Goal: Find contact information: Obtain details needed to contact an individual or organization

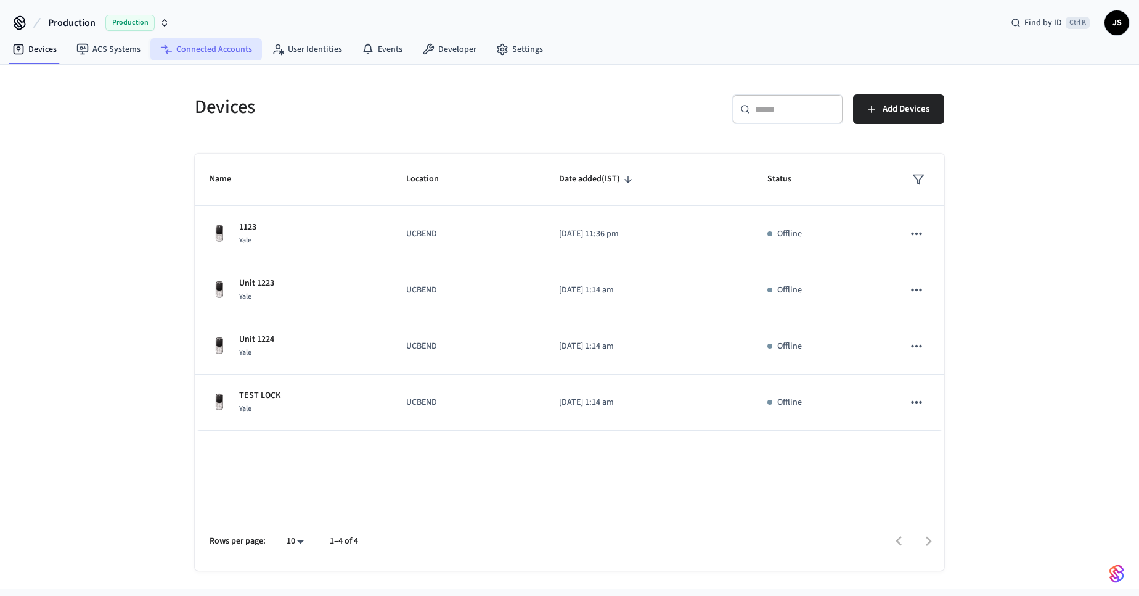
click at [199, 54] on link "Connected Accounts" at bounding box center [206, 49] width 112 height 22
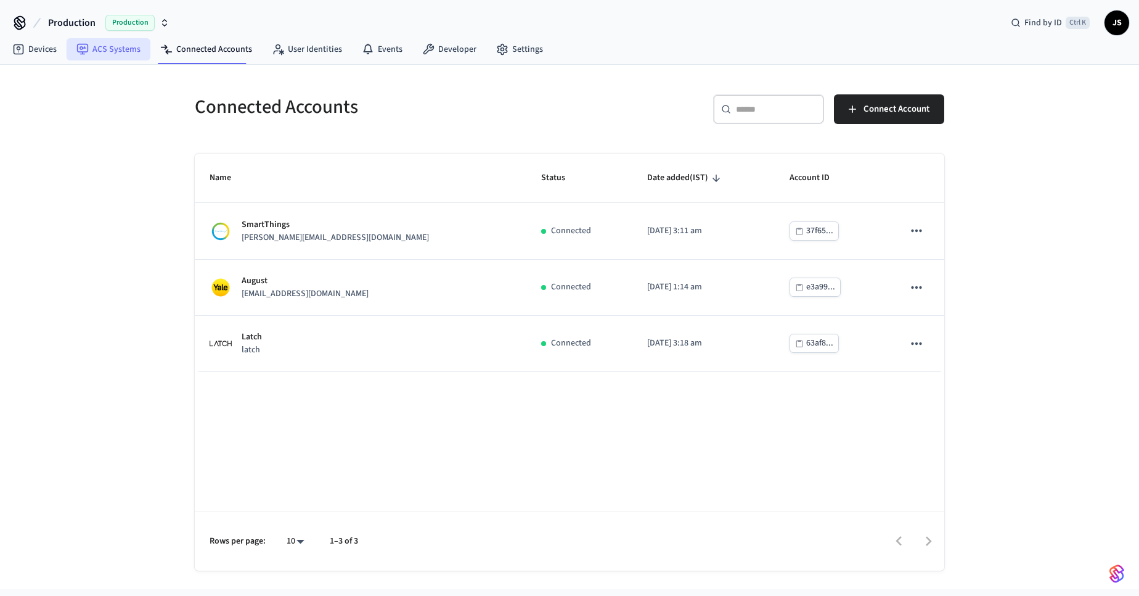
click at [117, 54] on link "ACS Systems" at bounding box center [109, 49] width 84 height 22
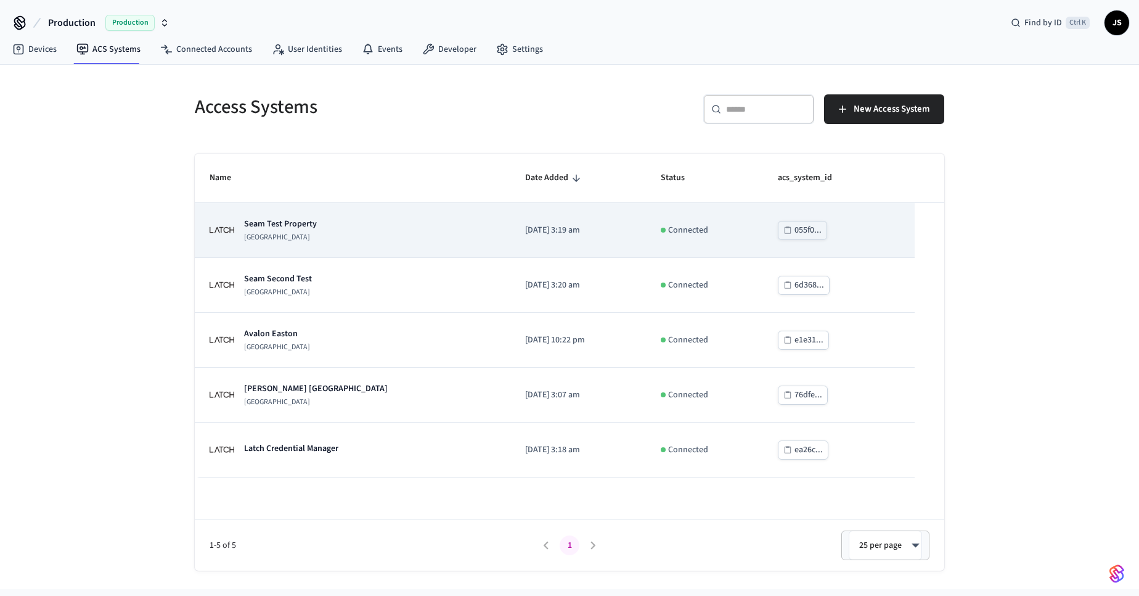
click at [295, 222] on p "Seam Test Property" at bounding box center [280, 224] width 73 height 12
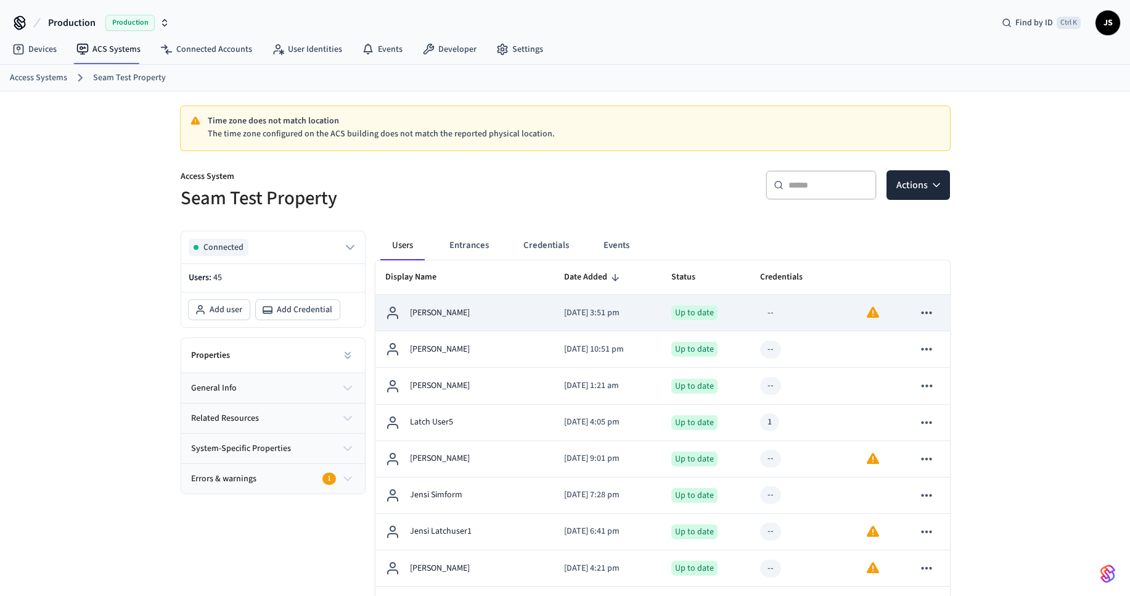
click at [461, 313] on p "[PERSON_NAME]" at bounding box center [440, 312] width 60 height 13
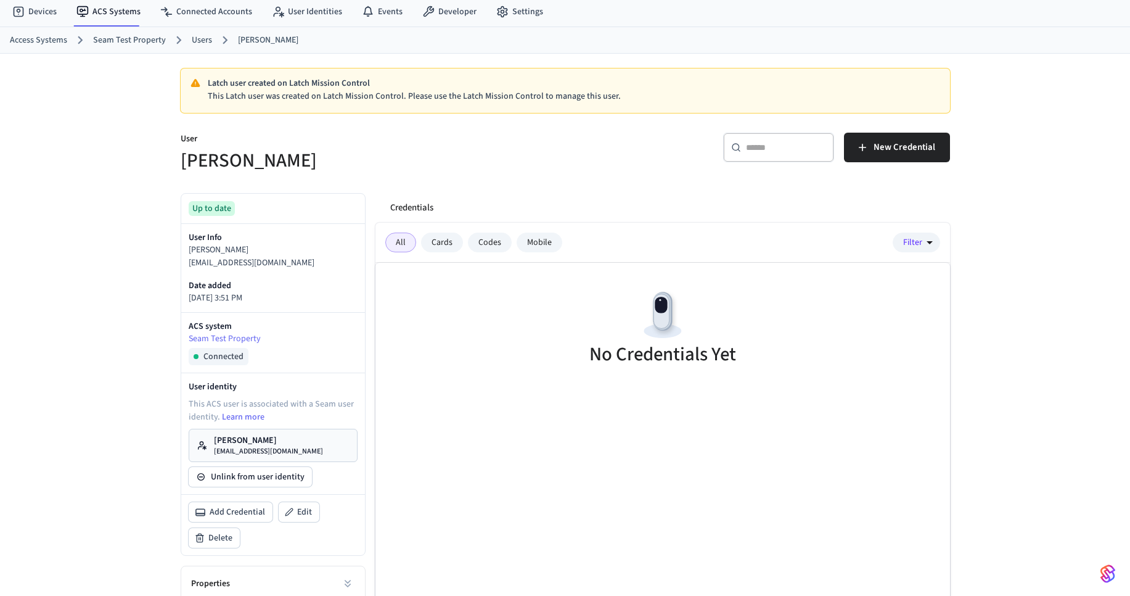
scroll to position [74, 0]
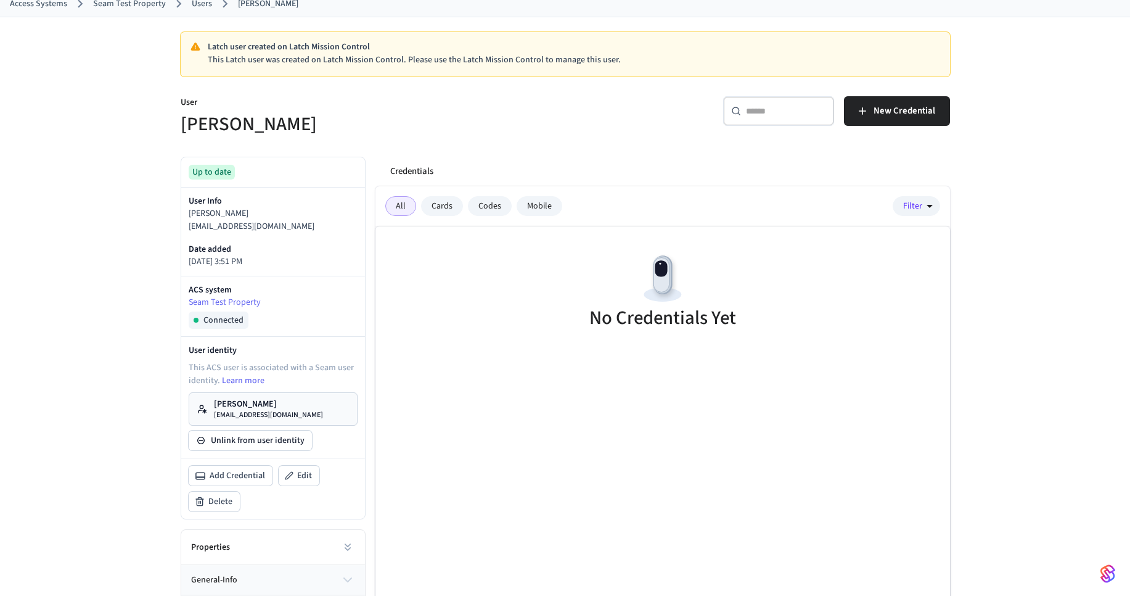
click at [277, 411] on p "[EMAIL_ADDRESS][DOMAIN_NAME]" at bounding box center [268, 415] width 109 height 10
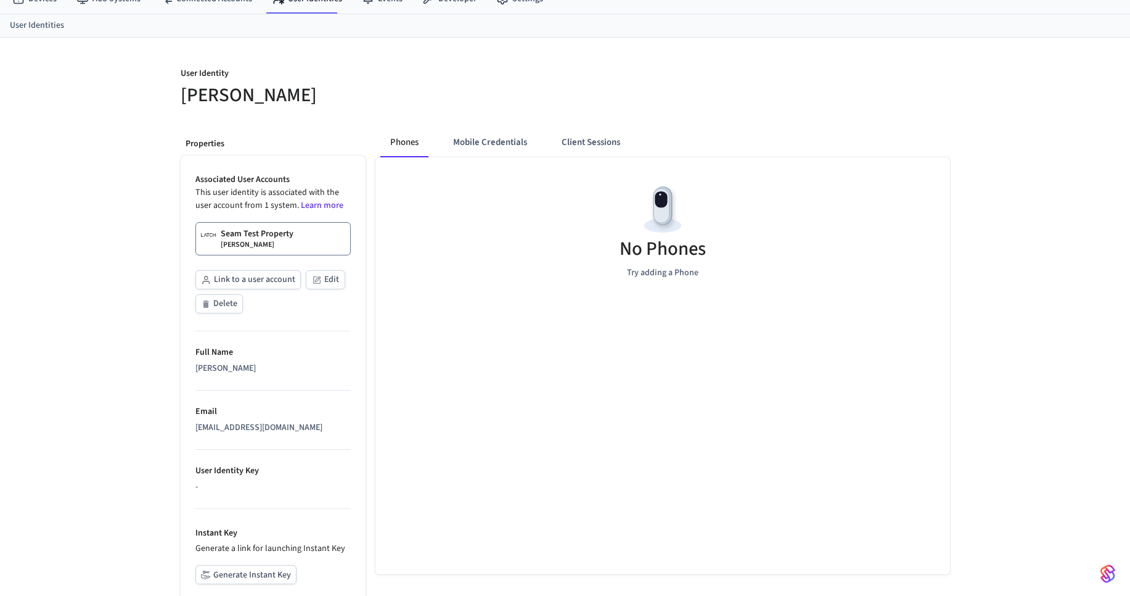
scroll to position [148, 0]
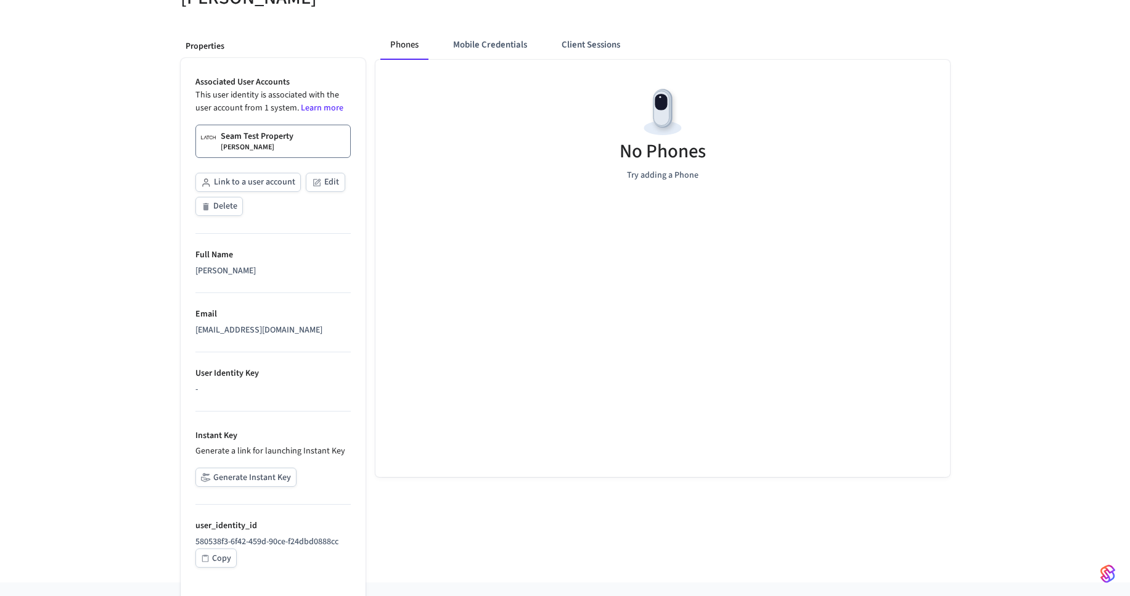
copy div "[EMAIL_ADDRESS][DOMAIN_NAME]"
drag, startPoint x: 347, startPoint y: 325, endPoint x: 160, endPoint y: 278, distance: 193.2
click at [182, 322] on ul "Associated User Accounts This user identity is associated with the user account…" at bounding box center [273, 334] width 185 height 552
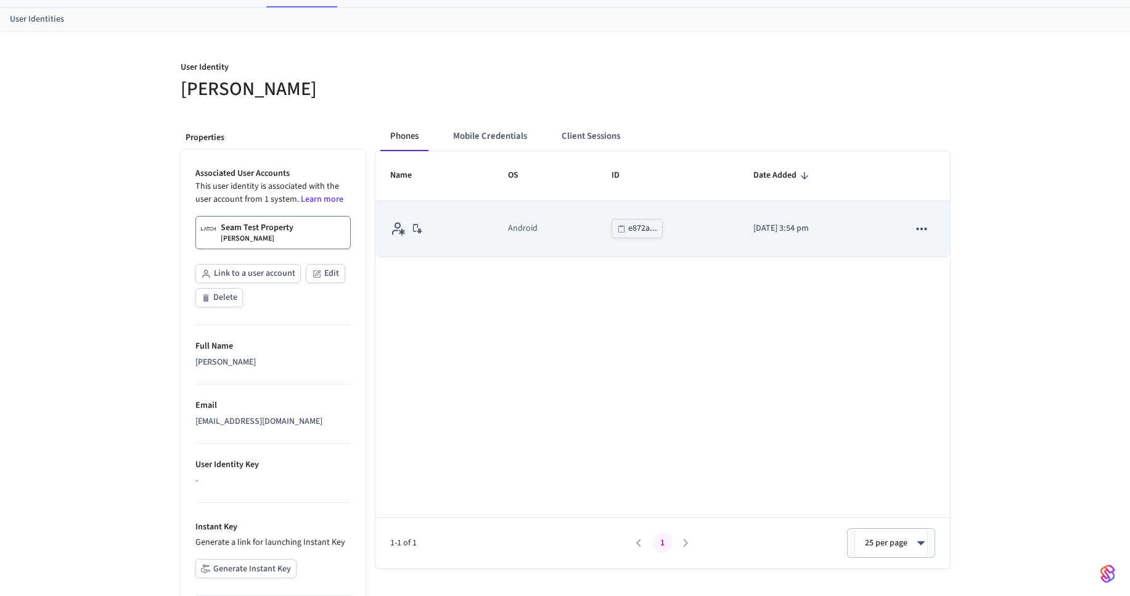
scroll to position [0, 0]
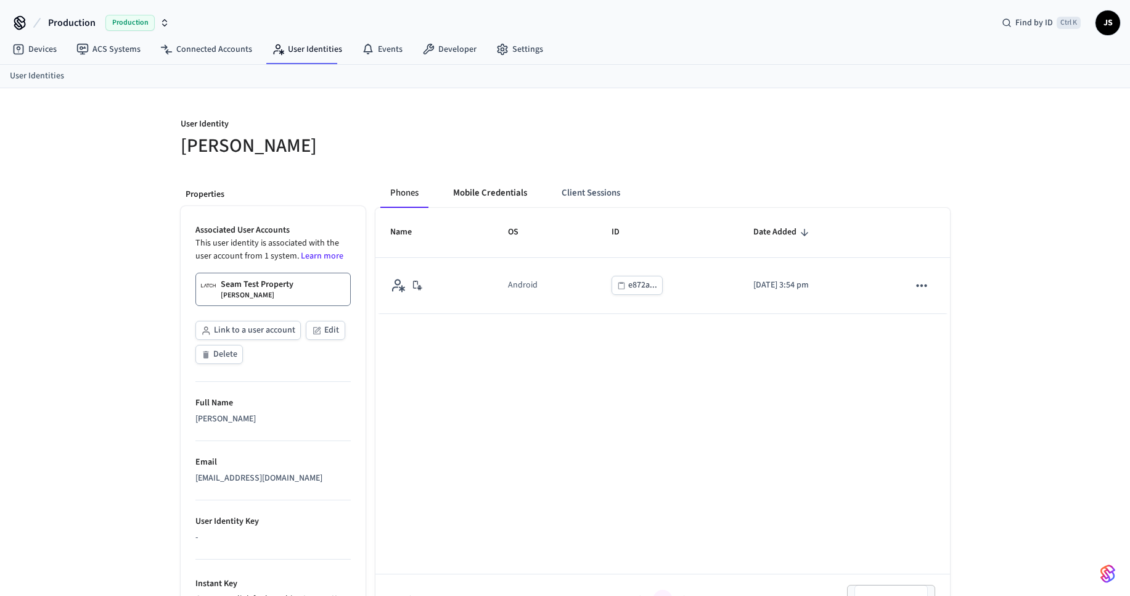
click at [517, 195] on button "Mobile Credentials" at bounding box center [490, 193] width 94 height 30
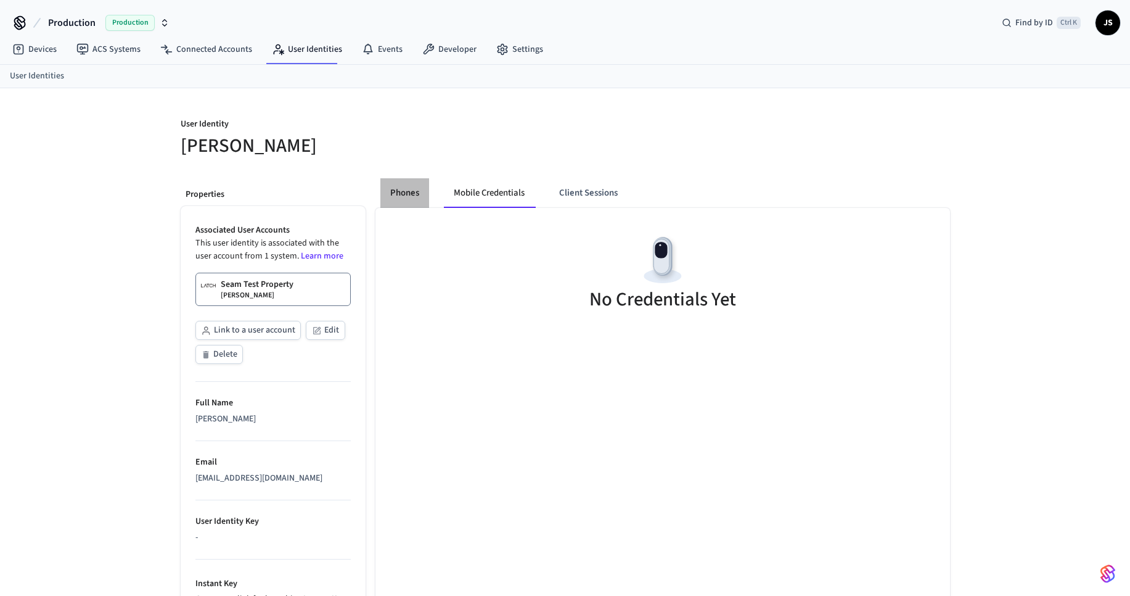
click at [411, 197] on button "Phones" at bounding box center [404, 193] width 49 height 30
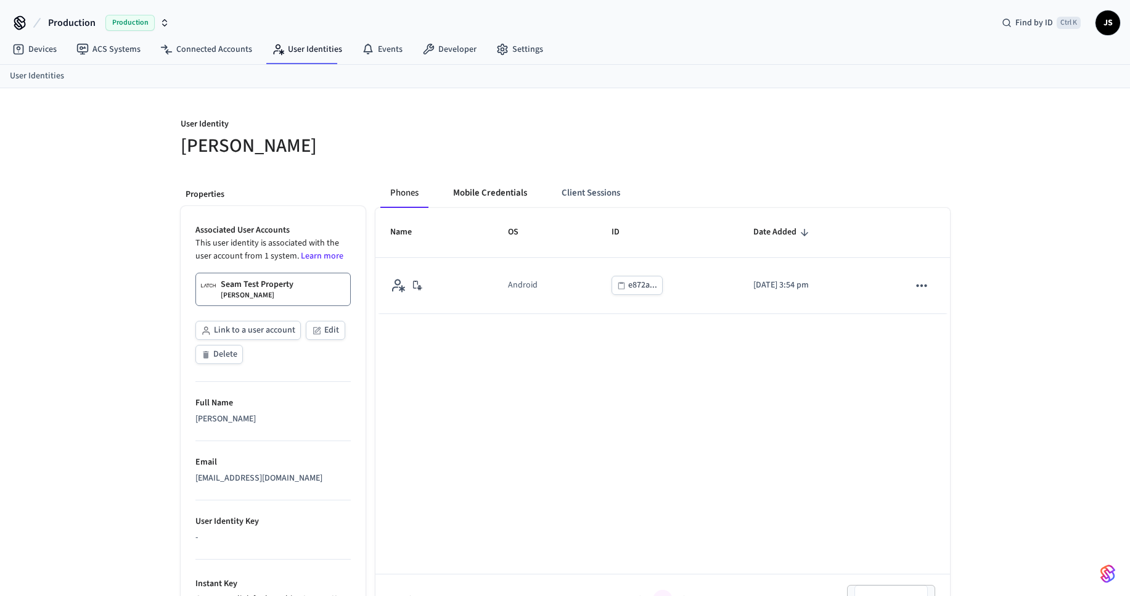
click at [486, 203] on button "Mobile Credentials" at bounding box center [490, 193] width 94 height 30
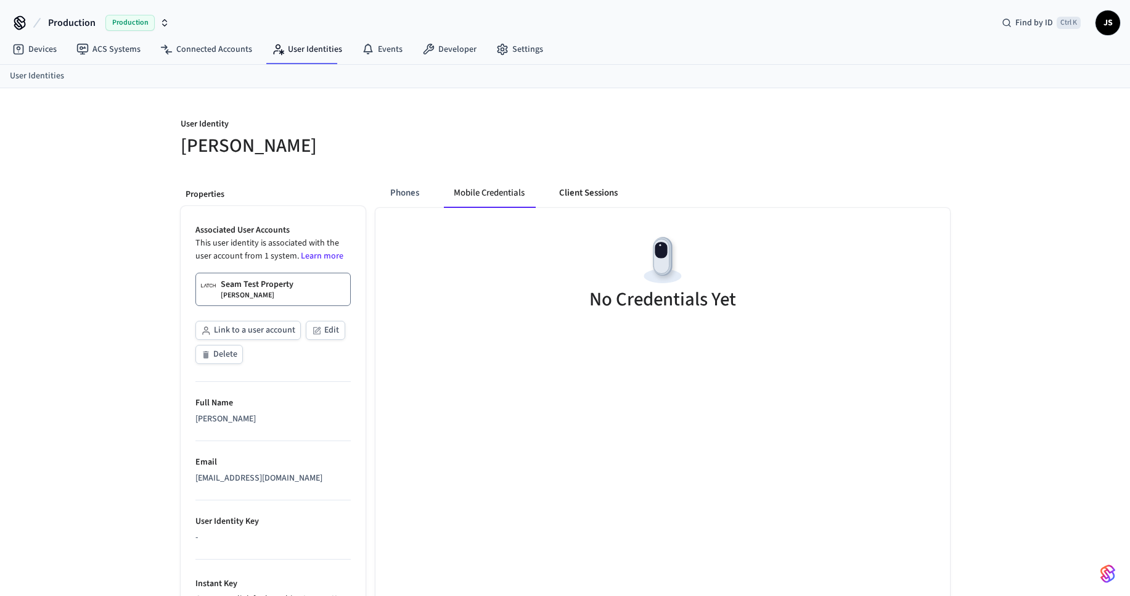
click at [590, 194] on button "Client Sessions" at bounding box center [588, 193] width 78 height 30
